Goal: Information Seeking & Learning: Find specific fact

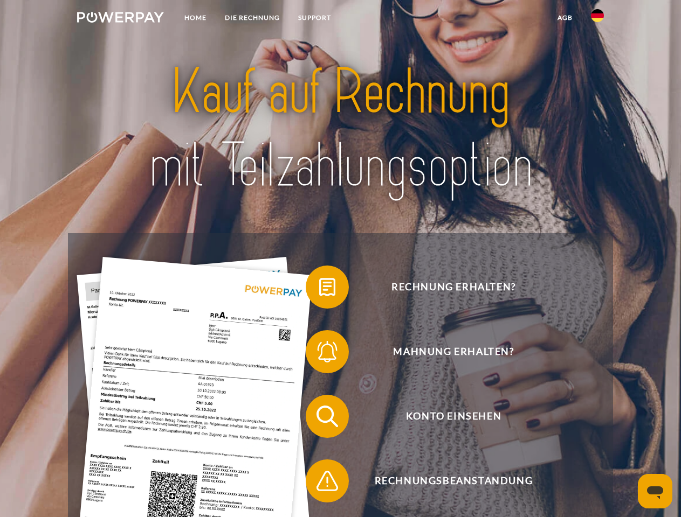
click at [120, 19] on img at bounding box center [120, 17] width 87 height 11
click at [597, 19] on img at bounding box center [597, 15] width 13 height 13
click at [564, 18] on link "agb" at bounding box center [564, 17] width 33 height 19
click at [319, 289] on span at bounding box center [311, 287] width 54 height 54
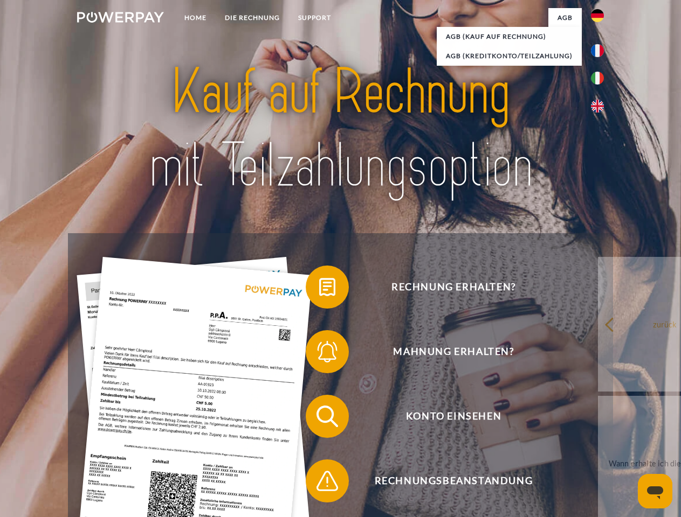
click at [319, 354] on div "Rechnung erhalten? Mahnung erhalten? Konto einsehen" at bounding box center [340, 448] width 544 height 431
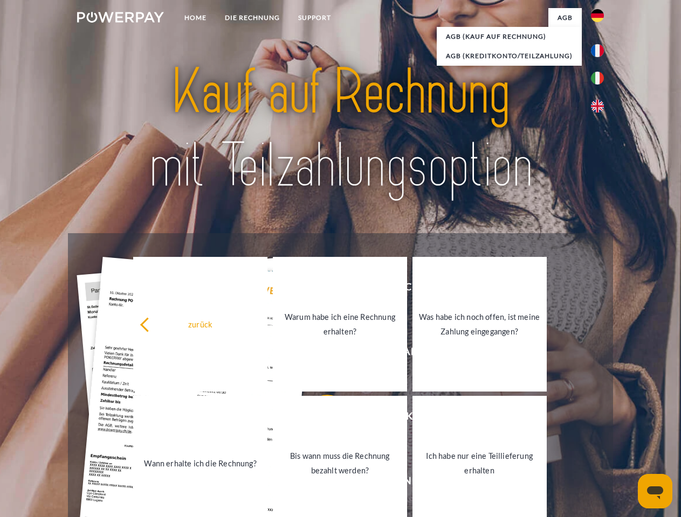
click at [319, 419] on link "Bis wann muss die Rechnung bezahlt werden?" at bounding box center [340, 463] width 134 height 135
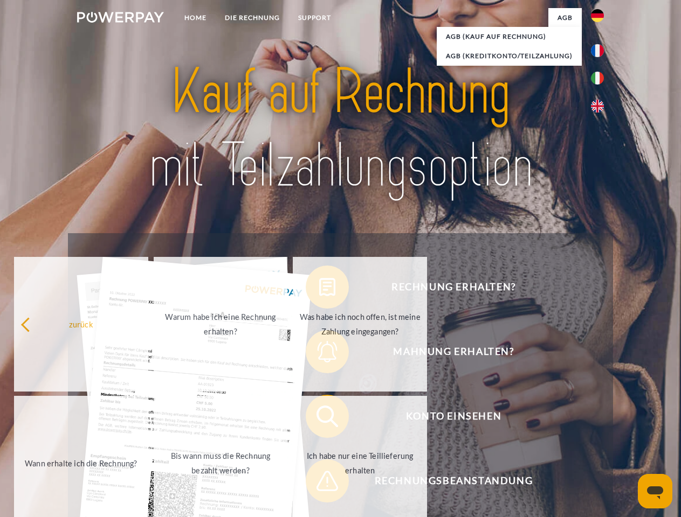
click at [319, 483] on span at bounding box center [311, 481] width 54 height 54
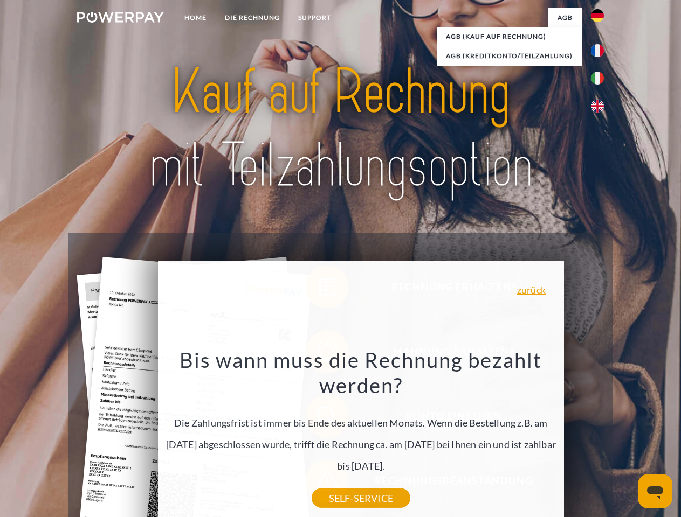
click at [655, 492] on icon "Messaging-Fenster öffnen" at bounding box center [655, 493] width 16 height 13
